Goal: Find specific page/section: Find specific page/section

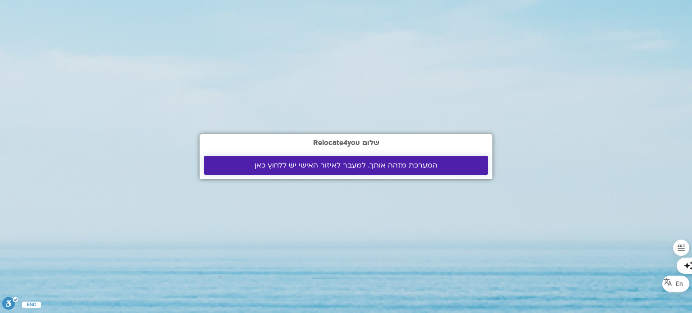
click at [245, 167] on span "המערכת מזהה אותך. למעבר לאיזור האישי יש ללחוץ כאן" at bounding box center [346, 165] width 262 height 8
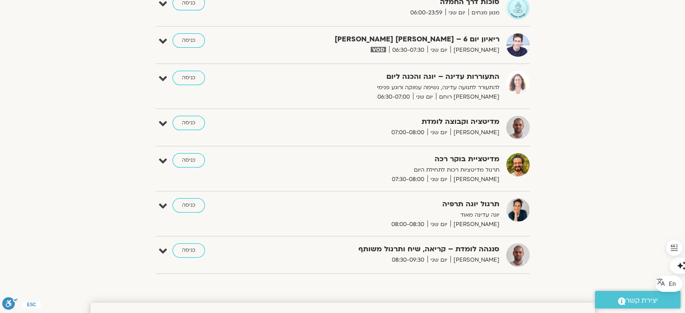
scroll to position [216, 0]
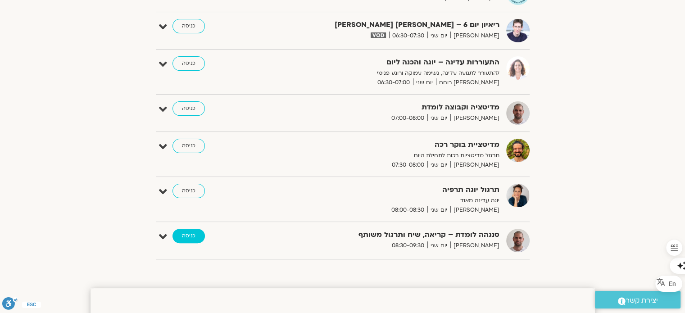
click at [185, 235] on link "כניסה" at bounding box center [189, 236] width 32 height 14
